Goal: Information Seeking & Learning: Learn about a topic

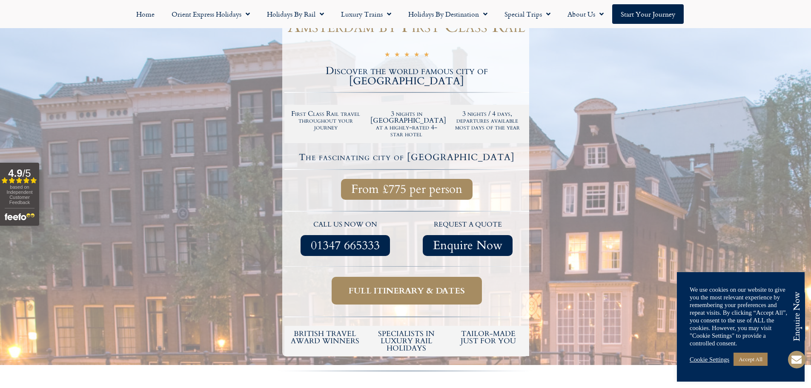
scroll to position [128, 0]
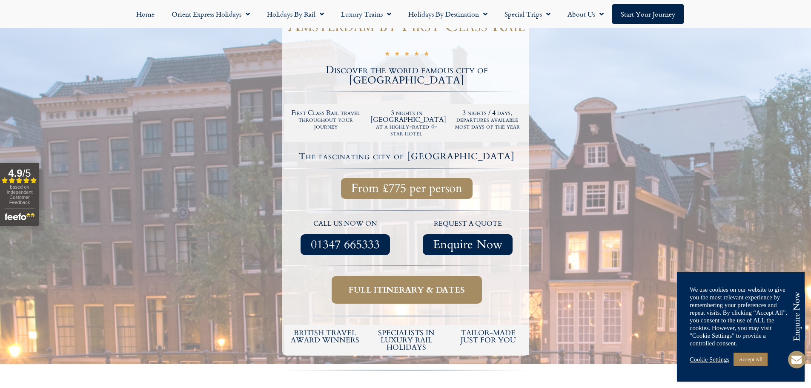
click at [441, 284] on span "Full itinerary & dates" at bounding box center [407, 289] width 116 height 11
click at [704, 357] on link "Cookie Settings" at bounding box center [710, 359] width 40 height 8
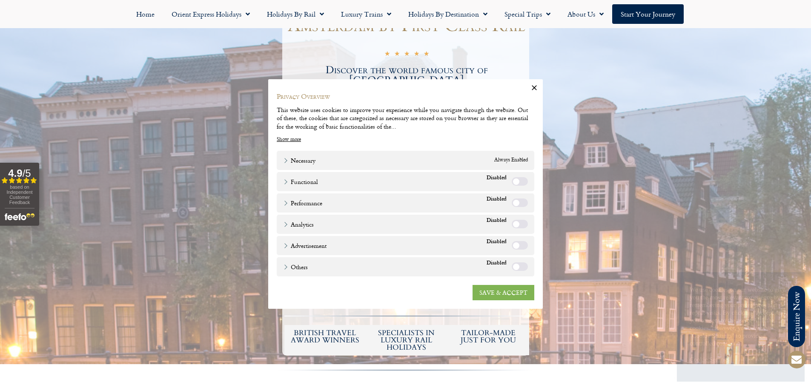
click at [481, 295] on link "SAVE & ACCEPT" at bounding box center [503, 292] width 62 height 15
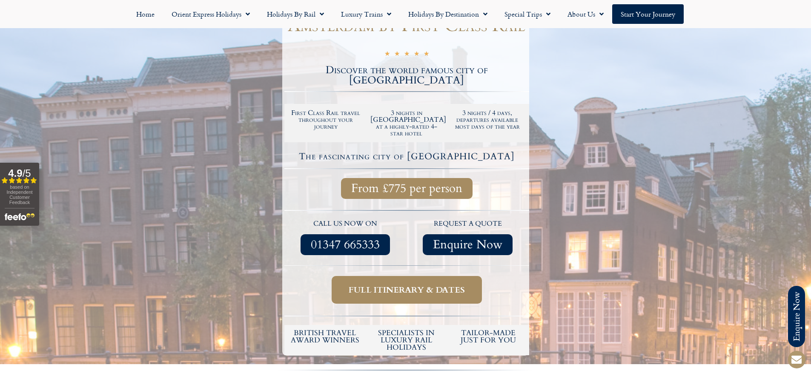
click at [417, 284] on span "Full itinerary & dates" at bounding box center [407, 289] width 116 height 11
click at [406, 284] on span "Full itinerary & dates" at bounding box center [407, 289] width 116 height 11
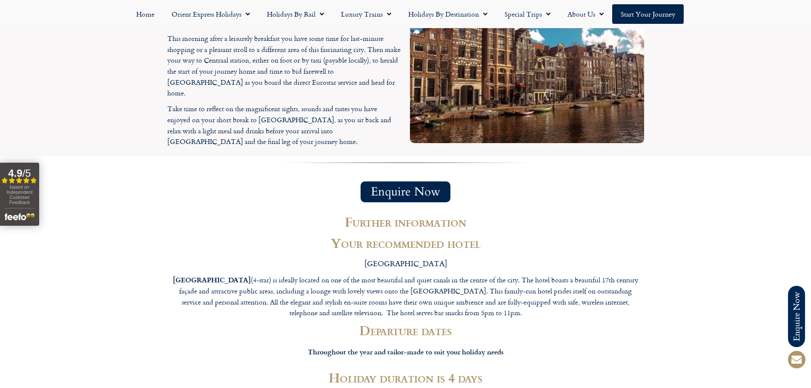
scroll to position [1320, 0]
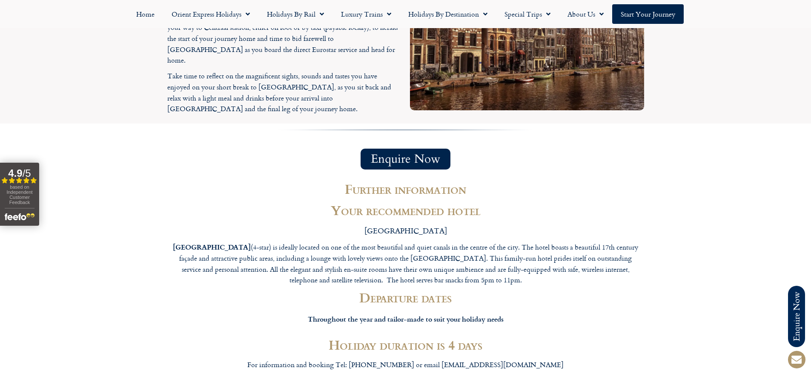
click at [198, 242] on strong "[GEOGRAPHIC_DATA]" at bounding box center [212, 247] width 78 height 10
click at [194, 242] on strong "[GEOGRAPHIC_DATA]" at bounding box center [212, 247] width 78 height 10
drag, startPoint x: 177, startPoint y: 184, endPoint x: 223, endPoint y: 176, distance: 46.2
click at [223, 225] on div "[GEOGRAPHIC_DATA] (4-star) is ideally located on one of the most beautiful and …" at bounding box center [406, 255] width 468 height 61
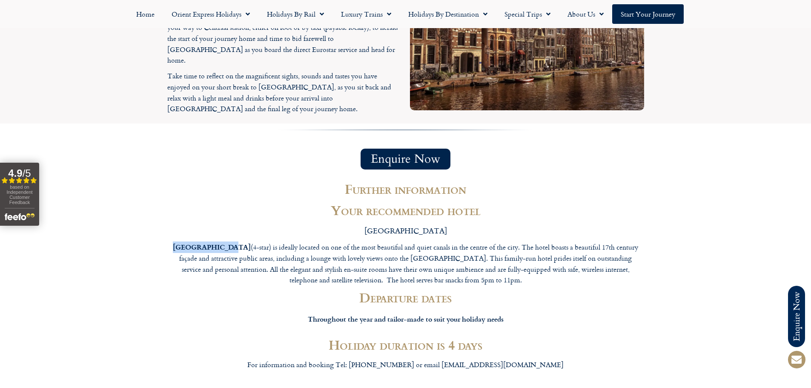
copy strong "[GEOGRAPHIC_DATA]"
